Goal: Information Seeking & Learning: Learn about a topic

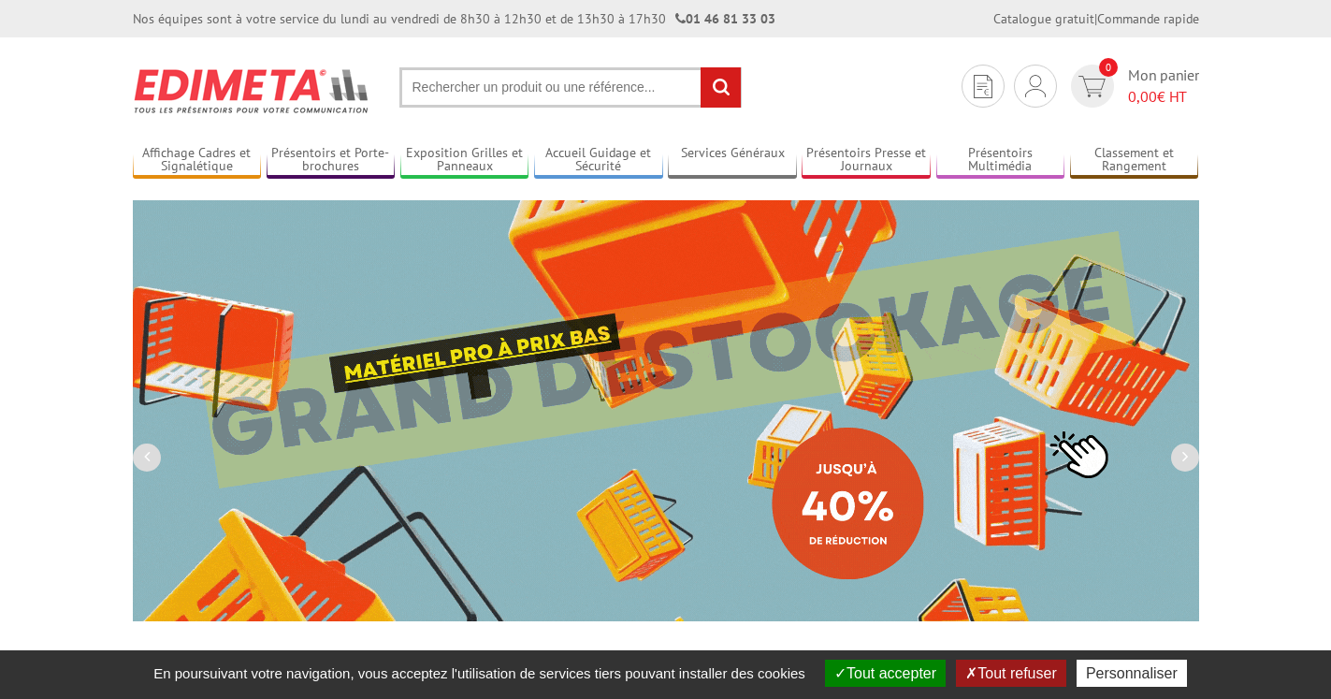
click at [431, 86] on input "text" at bounding box center [570, 87] width 342 height 40
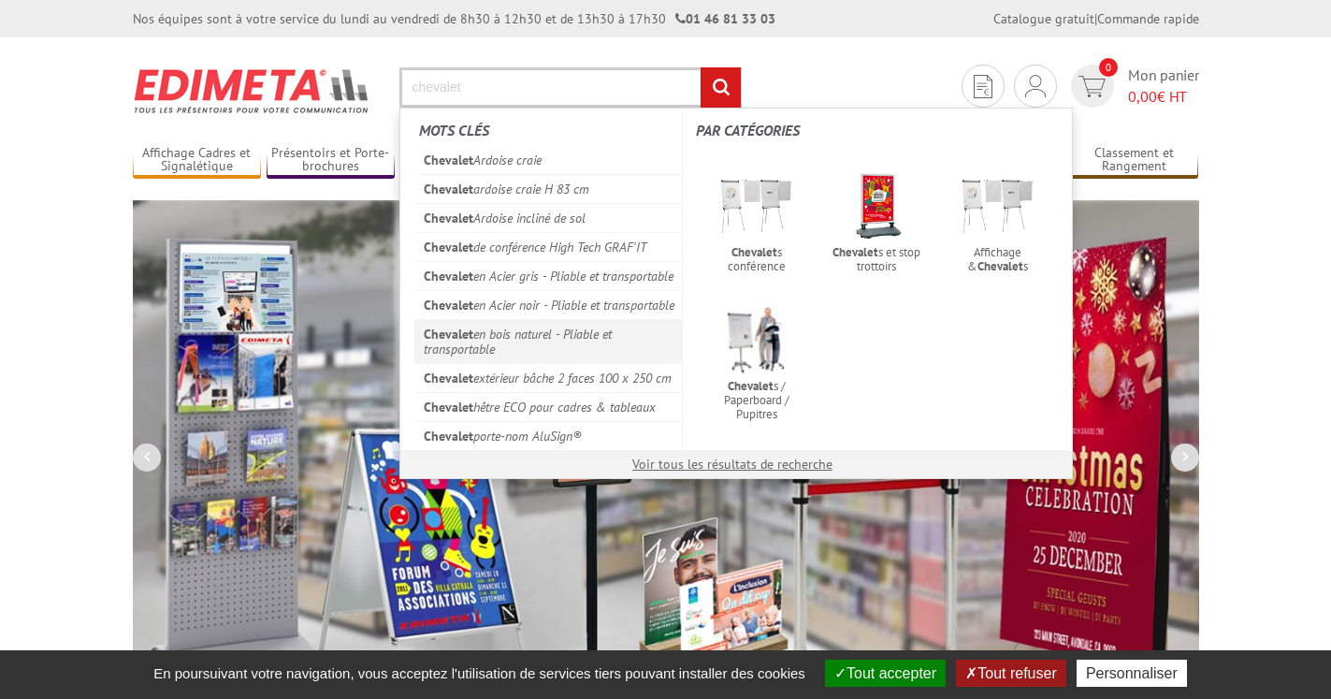
type input "chevalet"
click at [499, 363] on link "Chevalet en bois naturel - Pliable et transportable" at bounding box center [548, 341] width 268 height 44
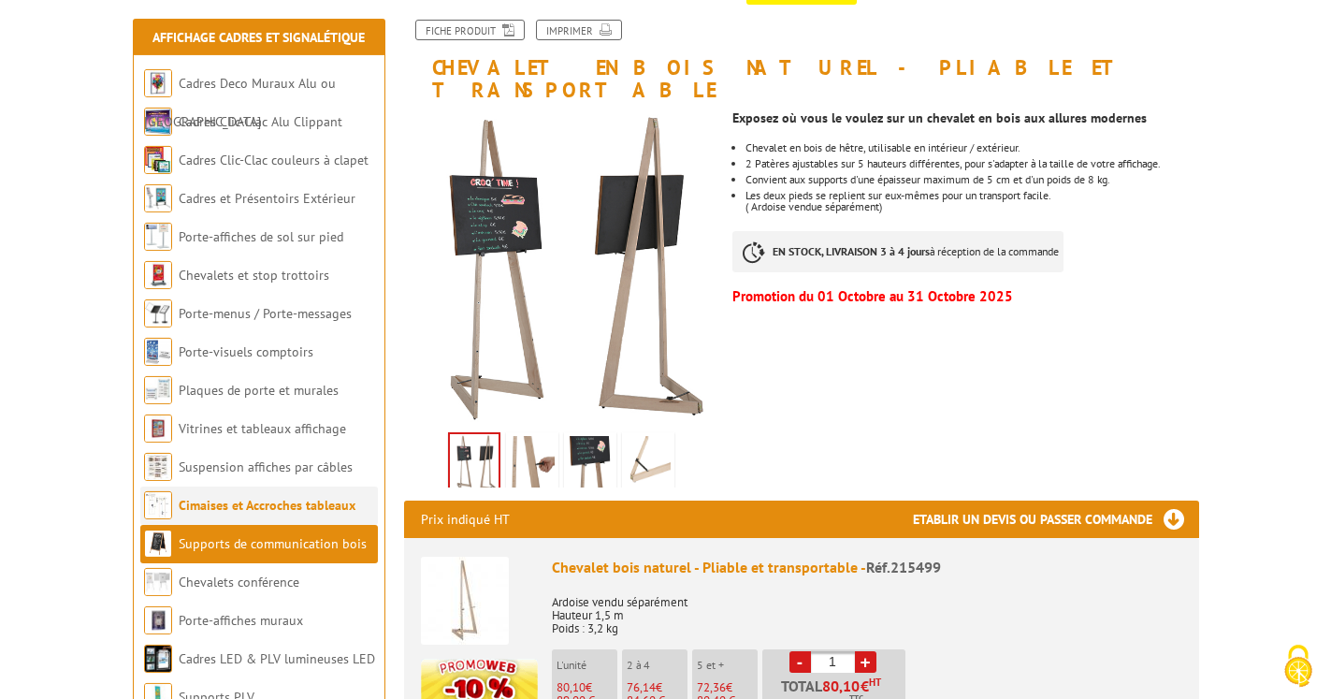
scroll to position [286, 0]
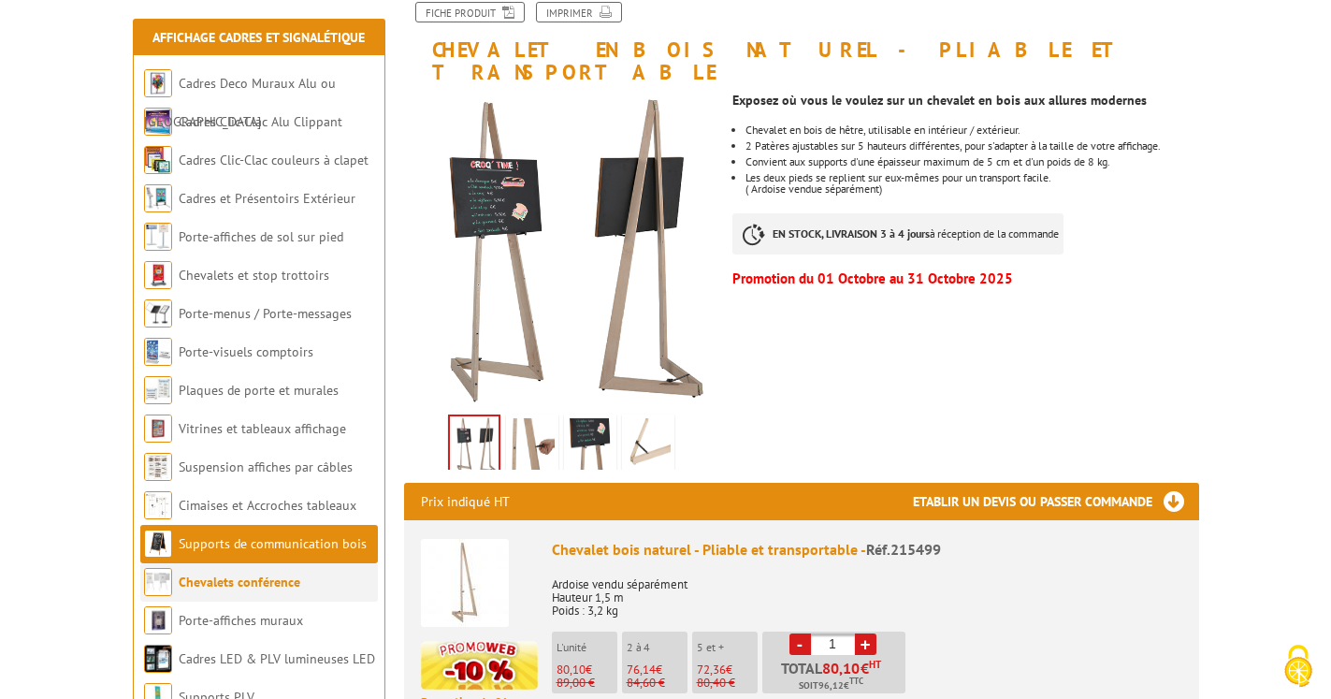
click at [251, 581] on link "Chevalets conférence" at bounding box center [240, 581] width 122 height 17
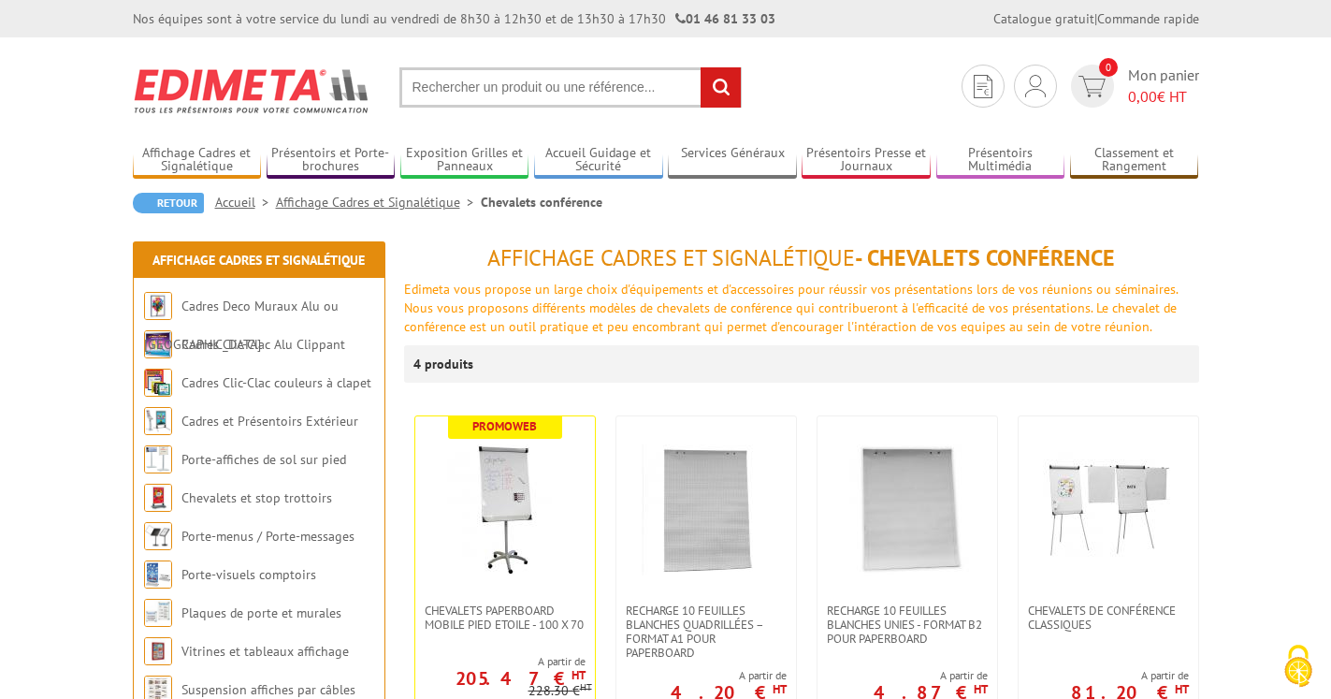
click at [449, 79] on input "text" at bounding box center [570, 87] width 342 height 40
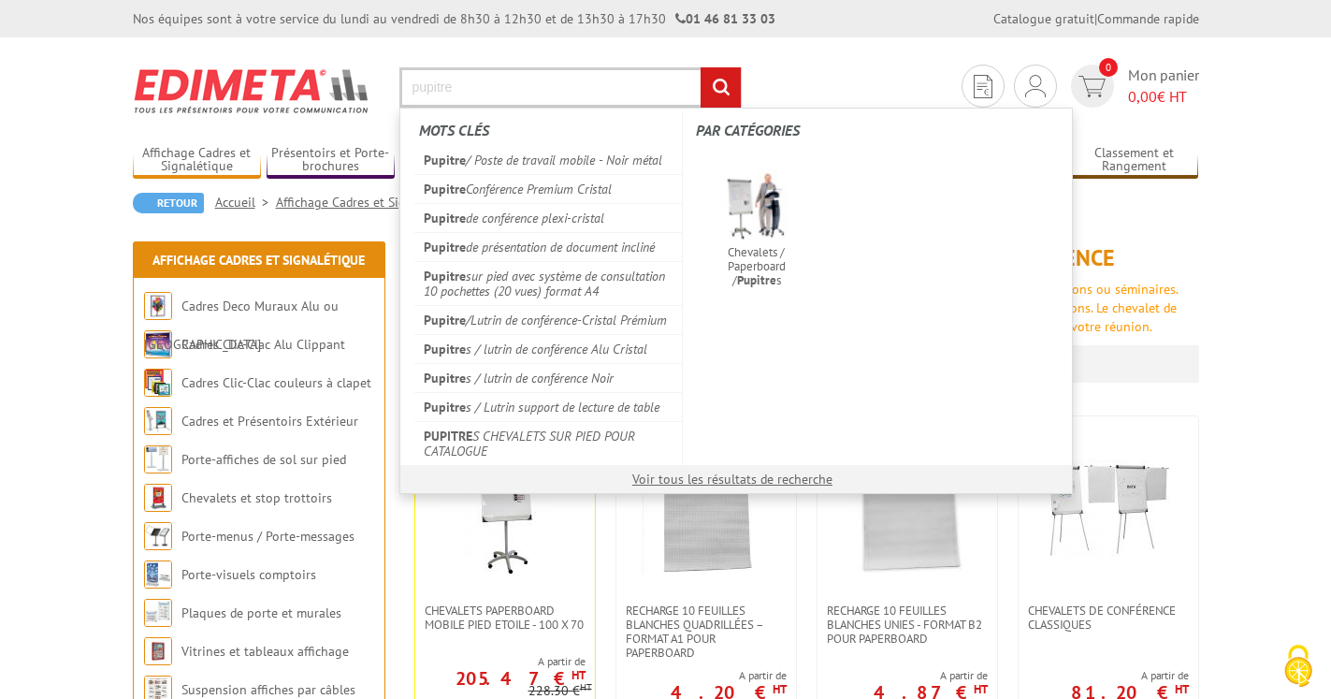
type input "pupitre"
click at [720, 93] on input "rechercher" at bounding box center [721, 87] width 40 height 40
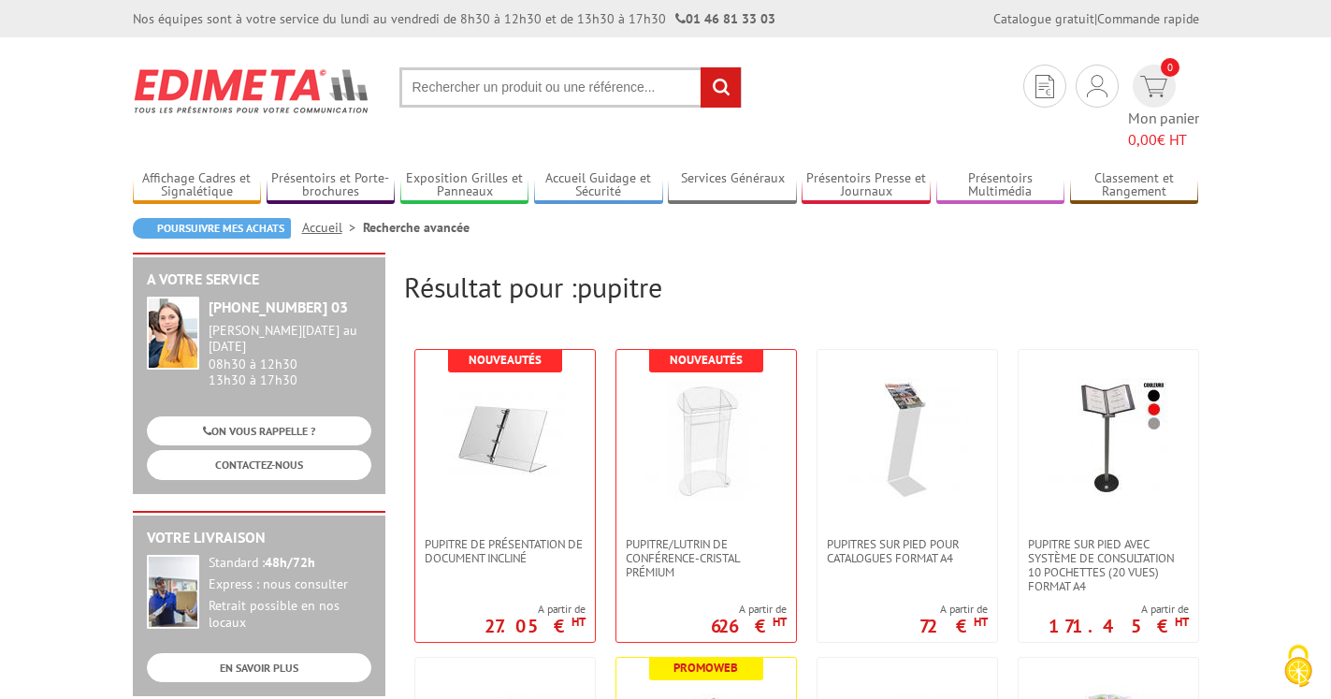
click at [498, 88] on input "text" at bounding box center [570, 87] width 342 height 40
click at [492, 430] on img at bounding box center [505, 439] width 122 height 122
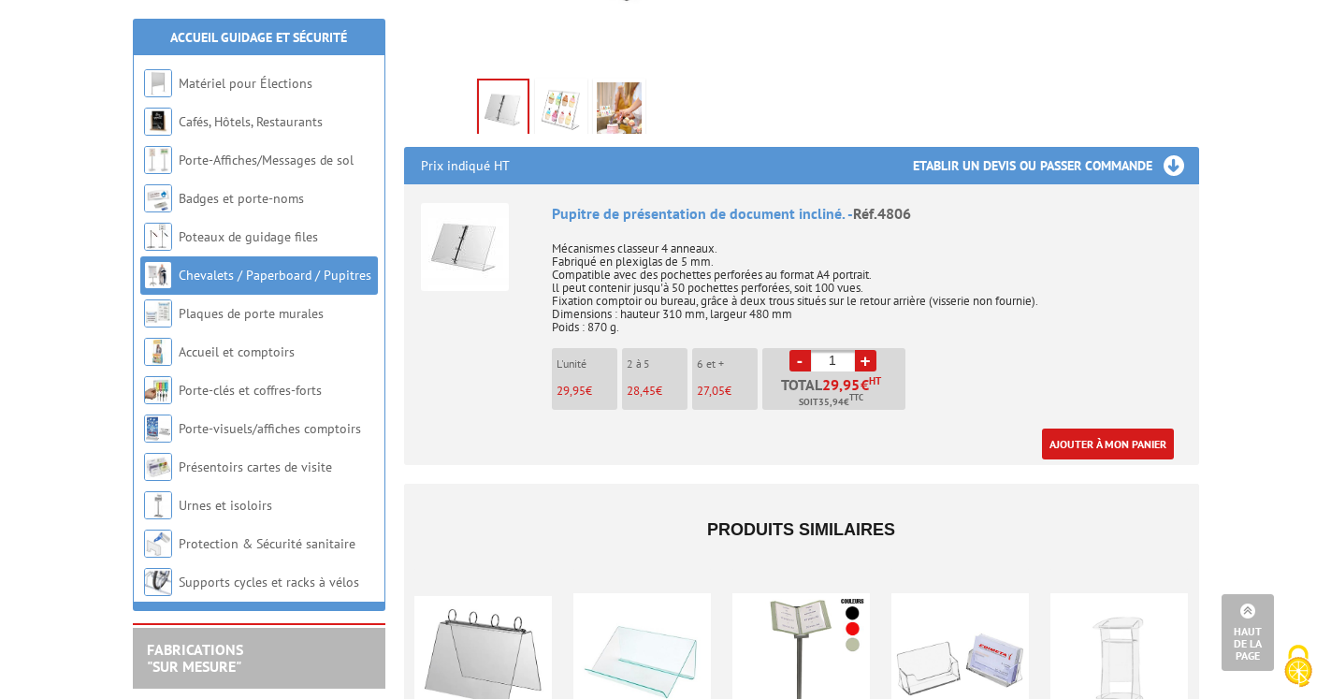
scroll to position [334, 0]
